Goal: Check status: Check status

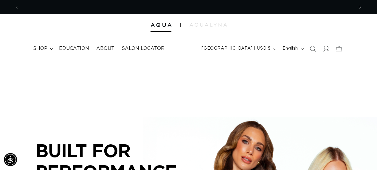
scroll to position [0, 669]
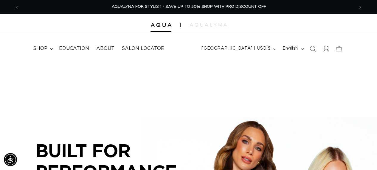
click at [324, 48] on icon at bounding box center [325, 48] width 6 height 6
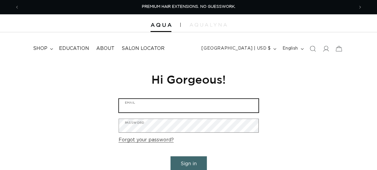
type input "[EMAIL_ADDRESS][DOMAIN_NAME]"
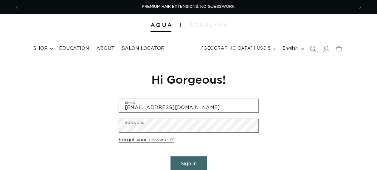
click at [184, 158] on button "Sign in" at bounding box center [188, 163] width 36 height 15
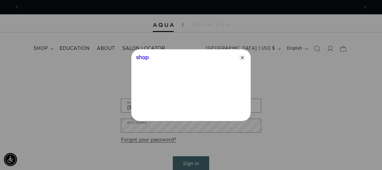
scroll to position [0, 339]
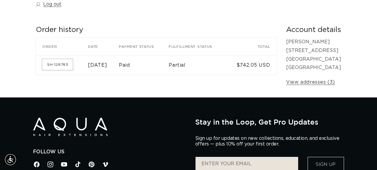
scroll to position [0, 334]
click at [58, 65] on link "SH-128783" at bounding box center [57, 64] width 30 height 11
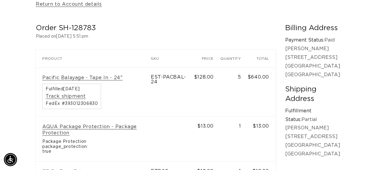
scroll to position [0, 669]
click at [66, 97] on link "Track shipment" at bounding box center [66, 96] width 40 height 6
